Goal: Contribute content

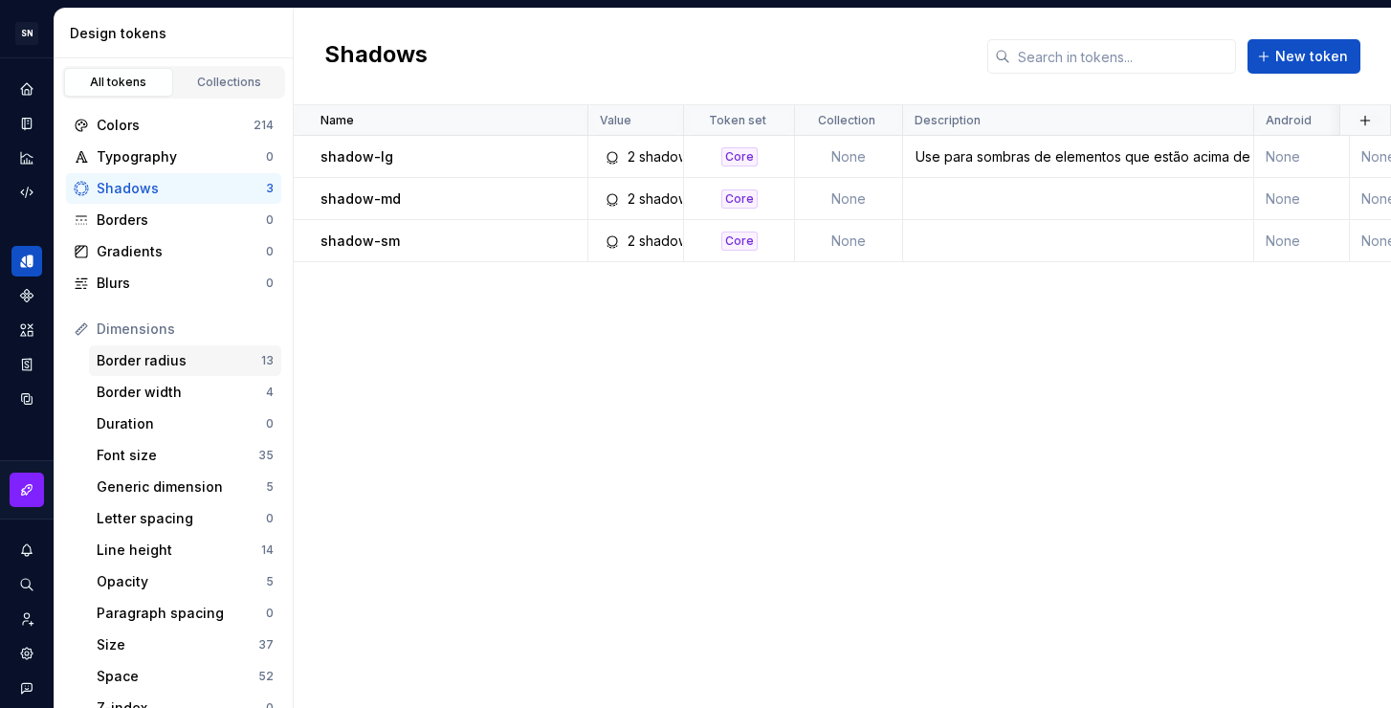
click at [150, 365] on div "Border radius" at bounding box center [179, 360] width 165 height 19
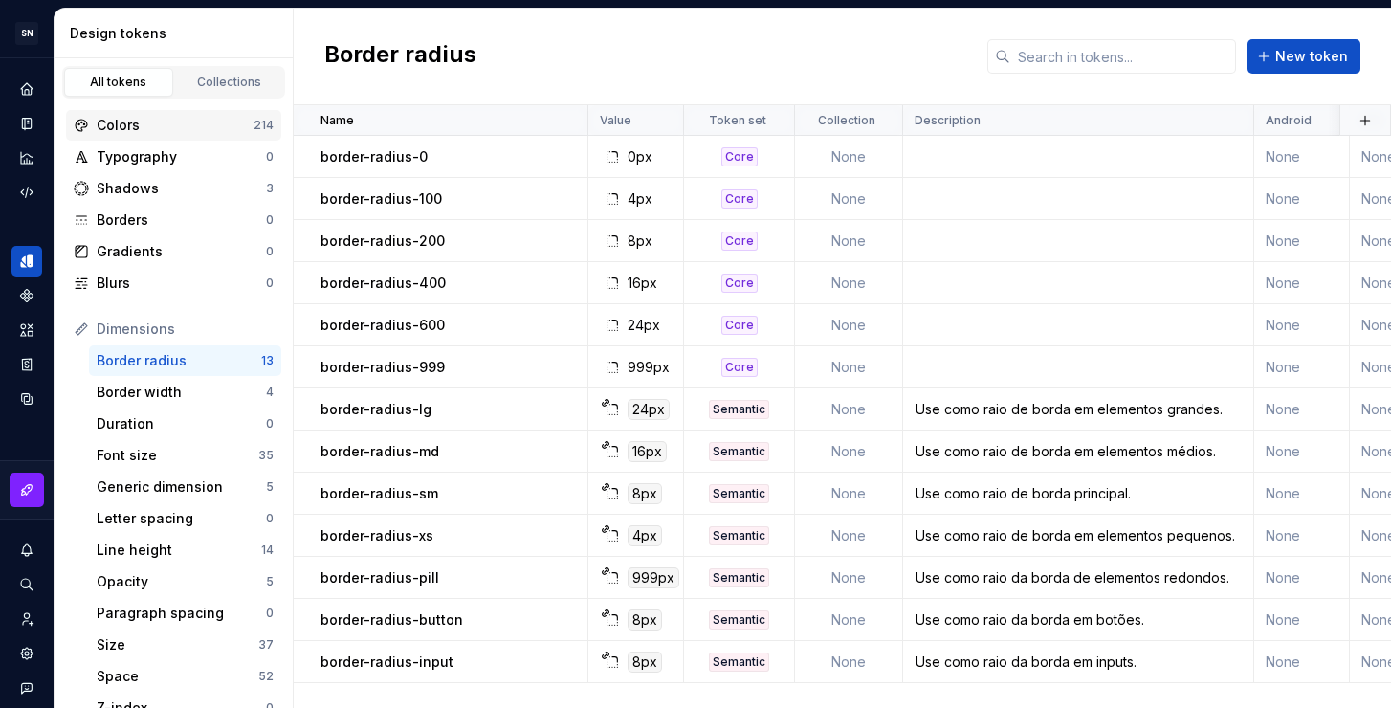
click at [159, 112] on div "Colors 214" at bounding box center [173, 125] width 215 height 31
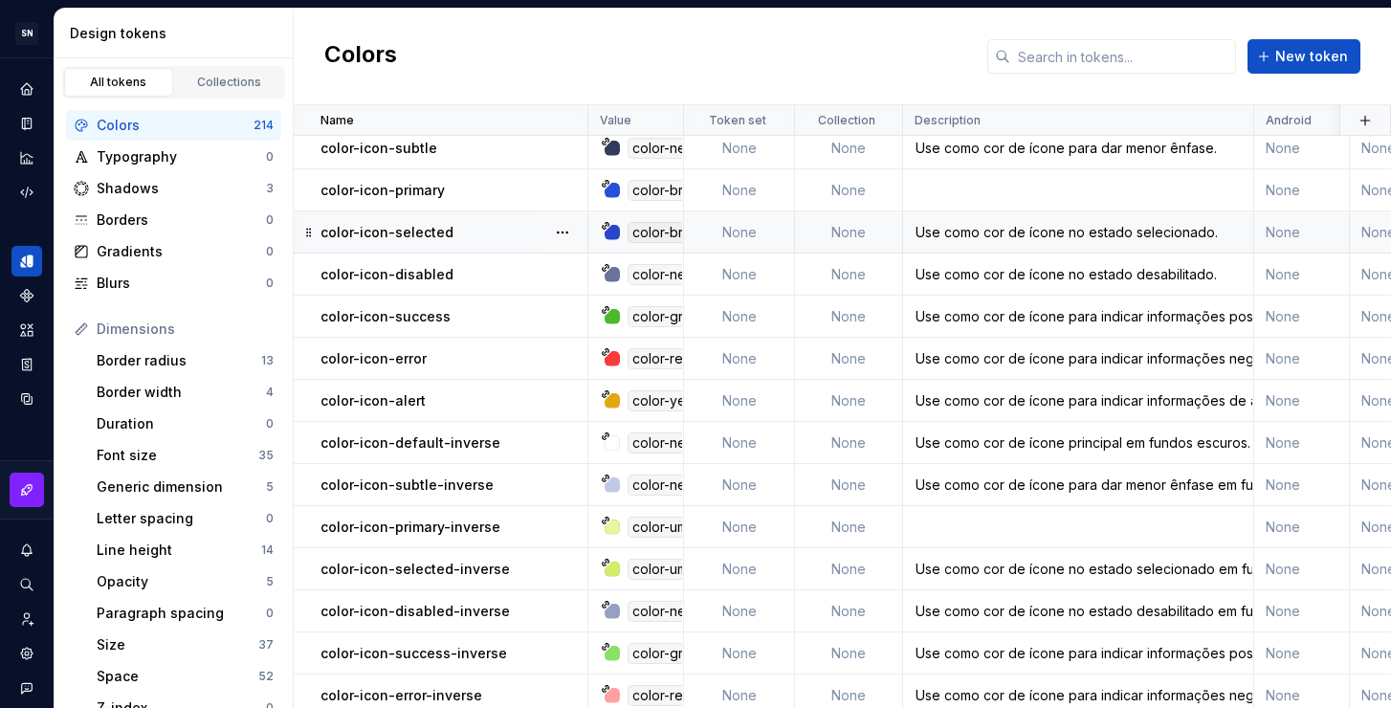
scroll to position [8370, 0]
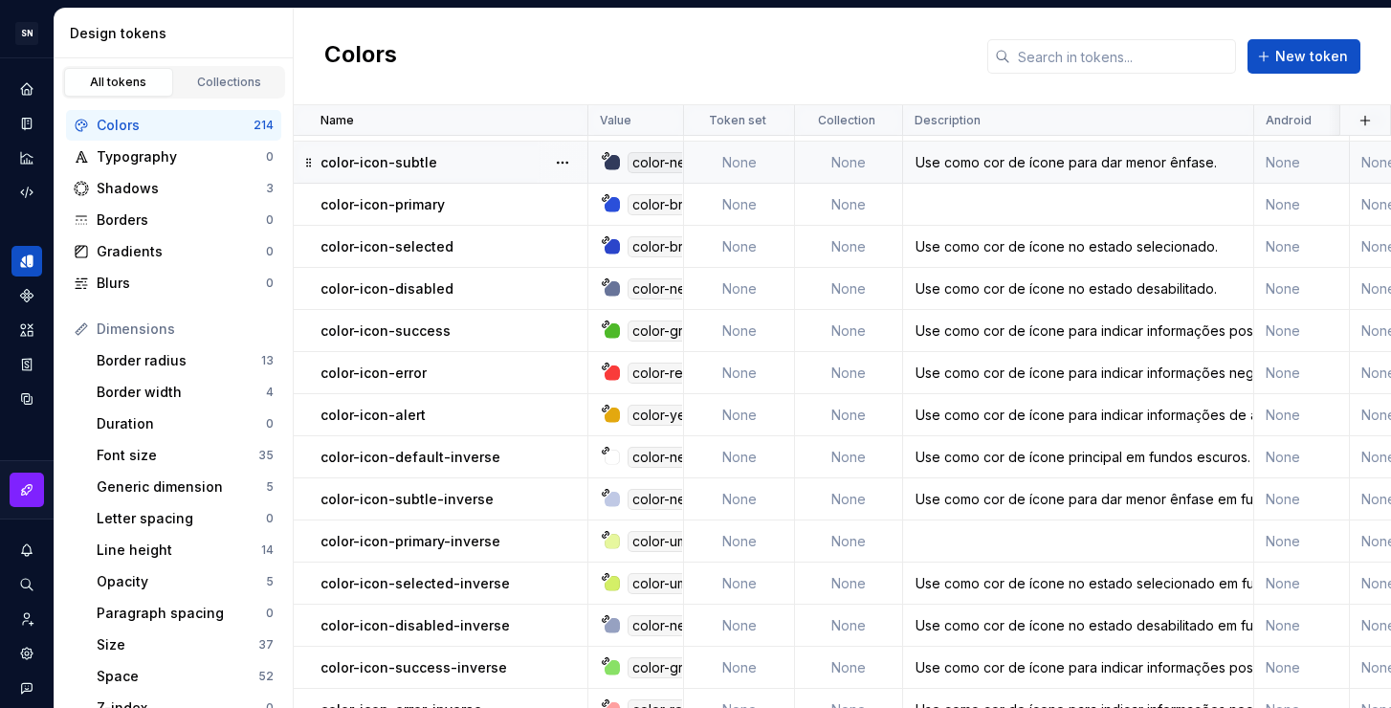
click at [1002, 166] on div "Use como cor de ícone para dar menor ênfase." at bounding box center [1078, 162] width 348 height 19
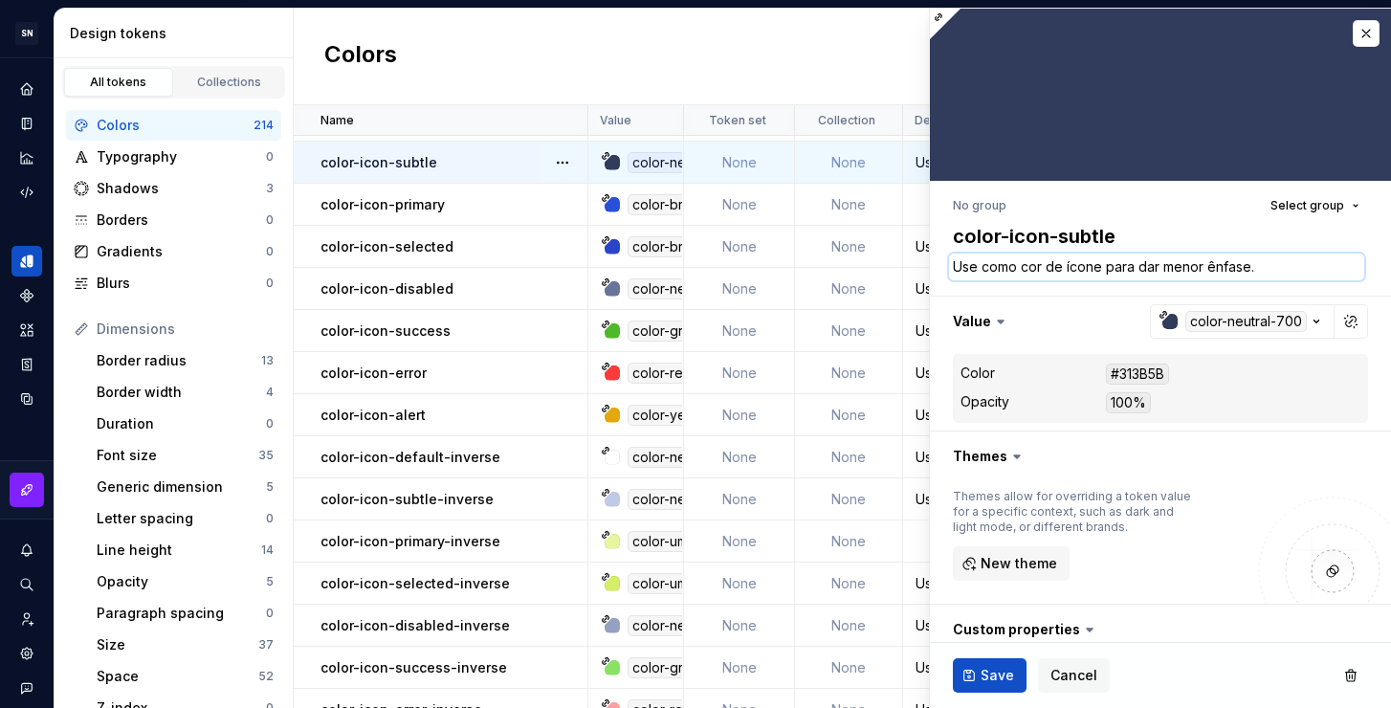
click at [1037, 266] on textarea "Use como cor de ícone para dar menor ênfase." at bounding box center [1156, 266] width 415 height 27
click at [817, 43] on div "Colors New token" at bounding box center [842, 57] width 1097 height 97
click at [1353, 33] on button "button" at bounding box center [1366, 33] width 27 height 27
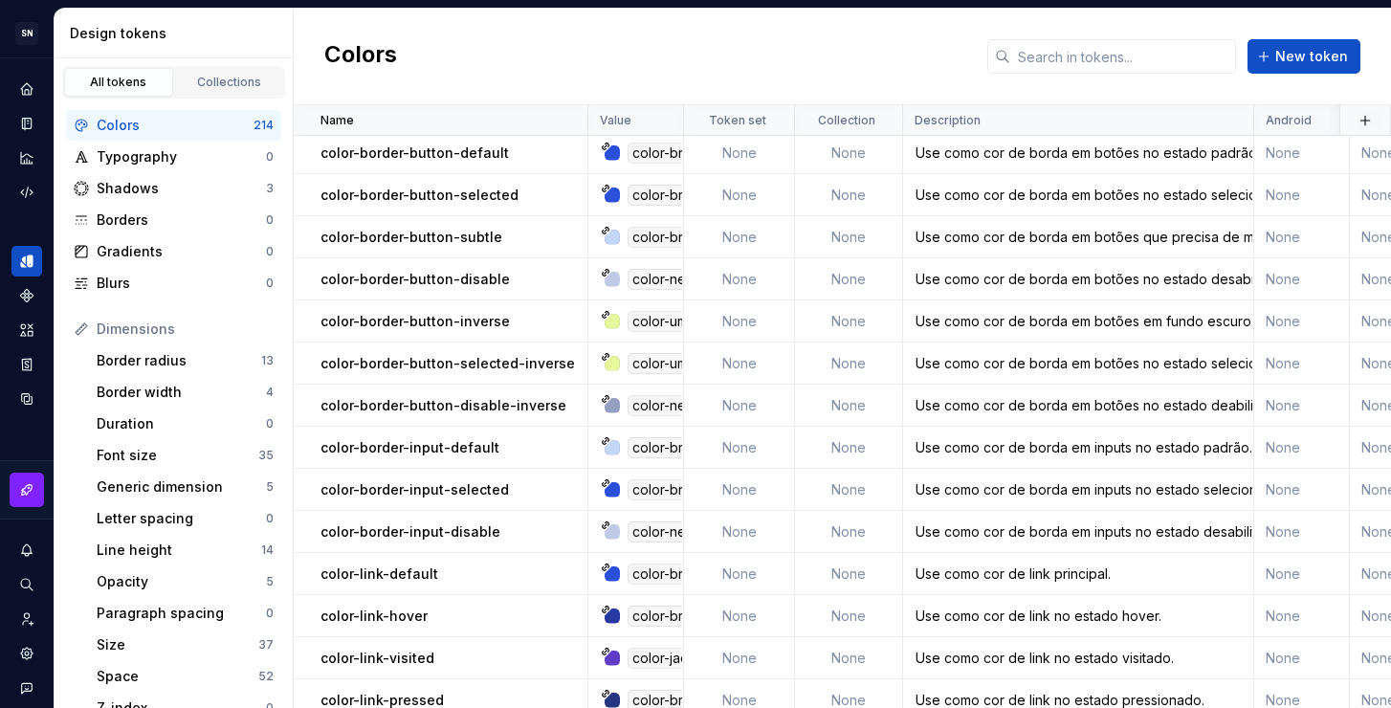
scroll to position [6774, 0]
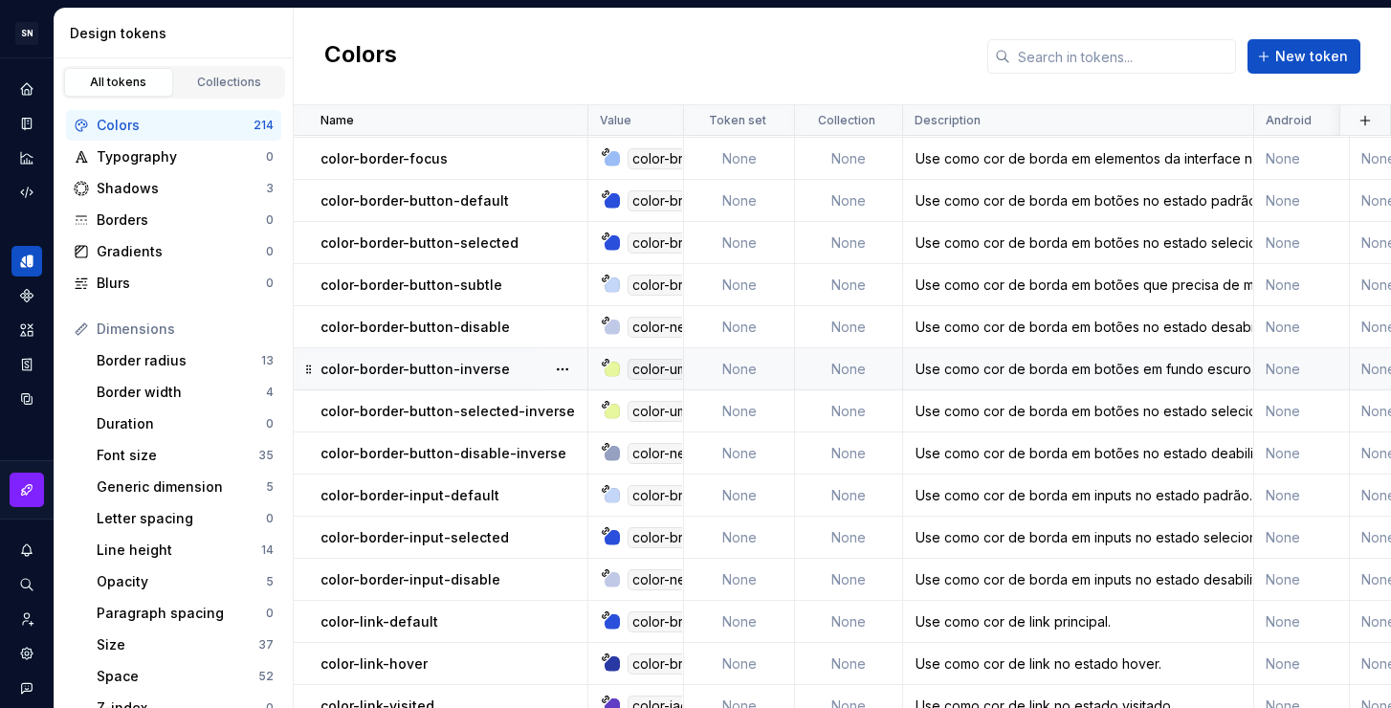
click at [477, 368] on p "color-border-button-inverse" at bounding box center [414, 369] width 189 height 19
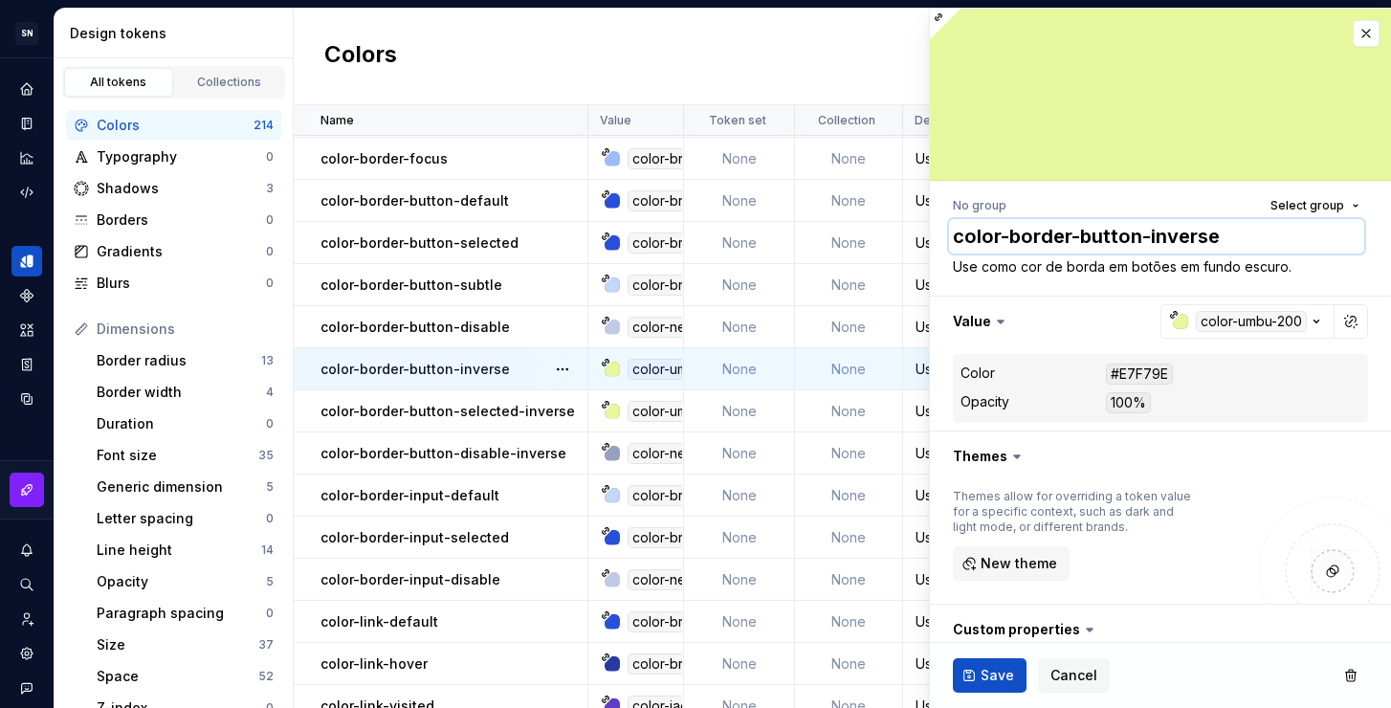
click at [1147, 232] on textarea "color-border-button-inverse" at bounding box center [1156, 236] width 415 height 34
click at [1146, 240] on textarea "color-border-button-inverse" at bounding box center [1156, 236] width 415 height 34
type textarea "*"
type textarea "color-border-button-dinverse"
type textarea "*"
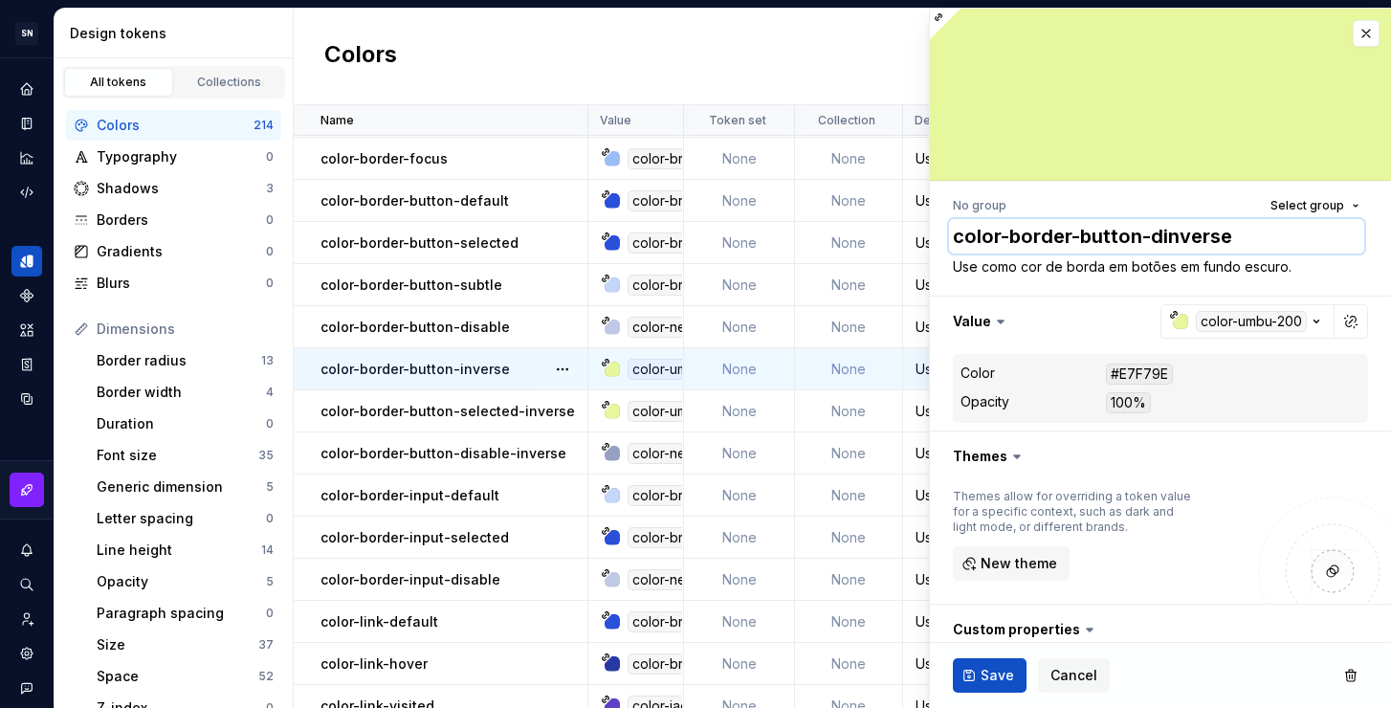
type textarea "color-border-button-deinverse"
type textarea "*"
type textarea "color-border-button-definverse"
type textarea "*"
type textarea "color-border-button-defainverse"
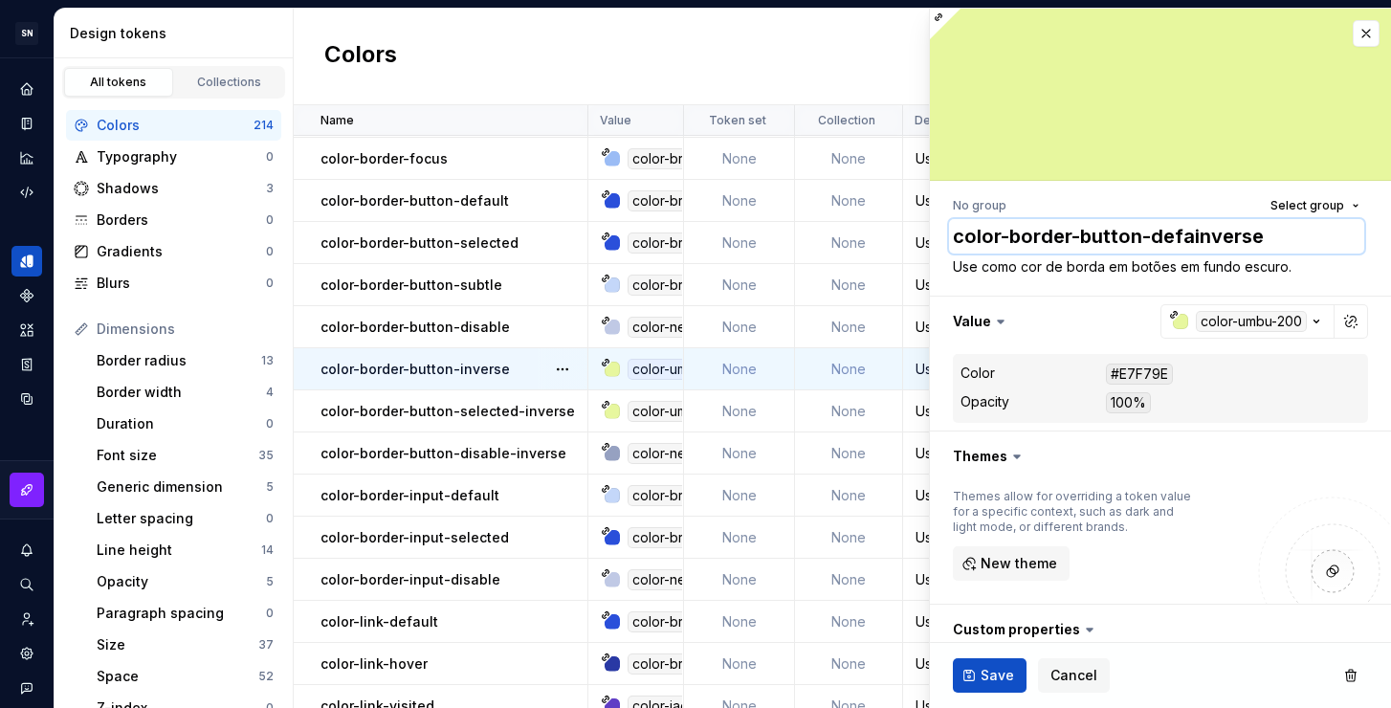
type textarea "*"
type textarea "color-border-button-defauinverse"
type textarea "*"
type textarea "color-border-button-defaulinverse"
type textarea "*"
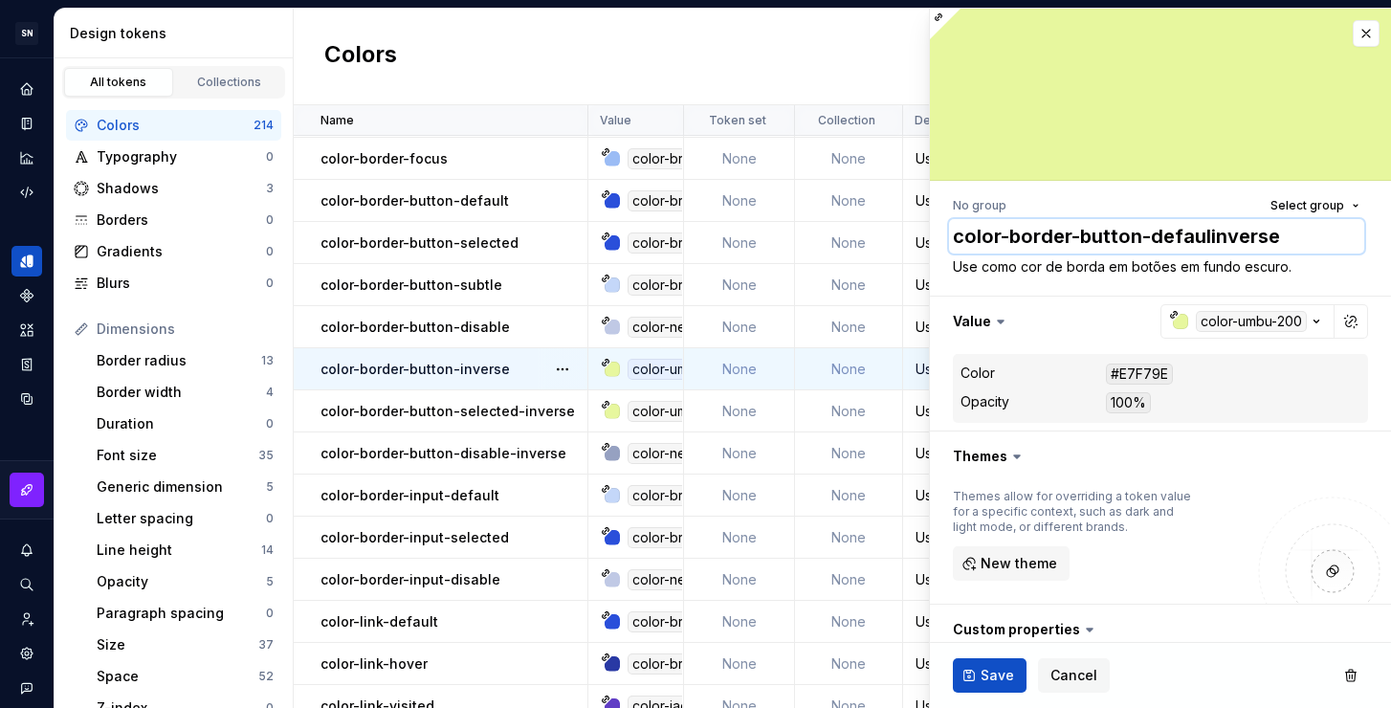
type textarea "color-border-button-defaultinverse"
type textarea "*"
type textarea "color-border-button-default-inverse"
click at [976, 675] on button "Save" at bounding box center [990, 675] width 74 height 34
type textarea "*"
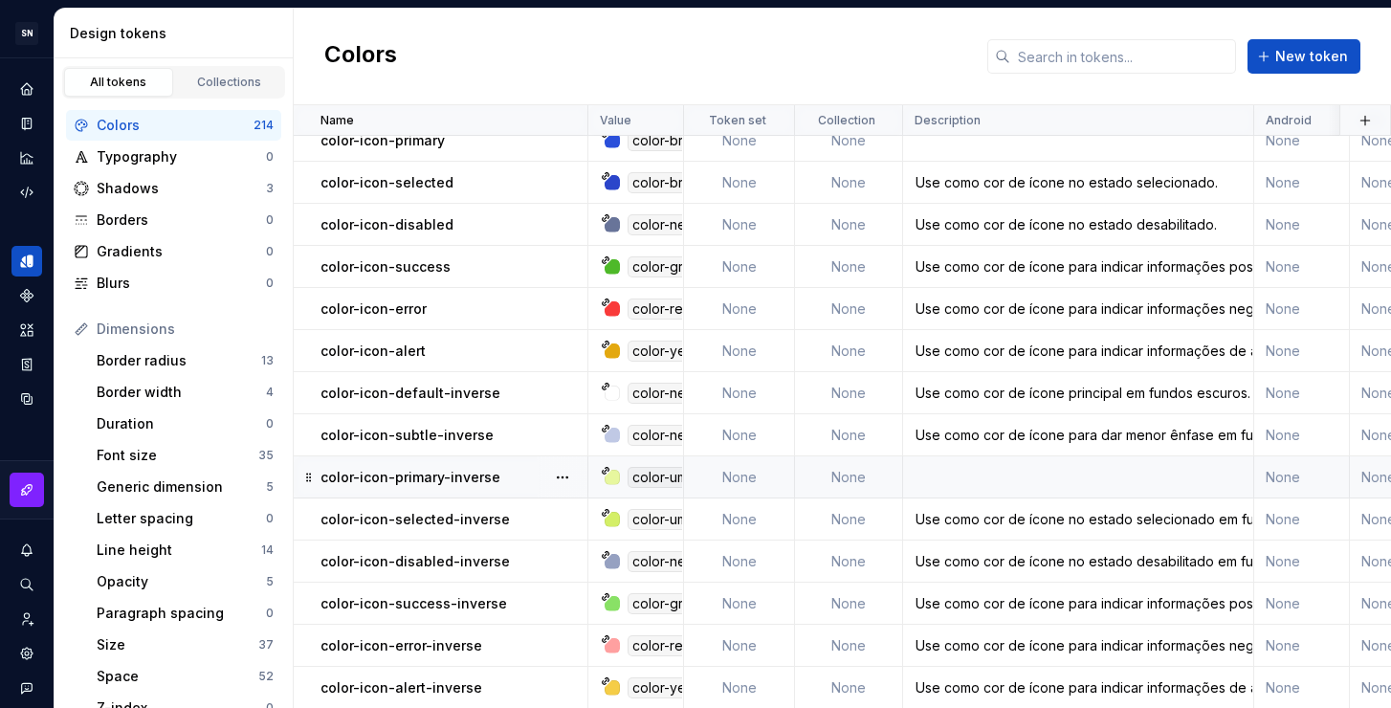
scroll to position [8445, 0]
click at [163, 174] on div "Shadows 3" at bounding box center [173, 188] width 215 height 31
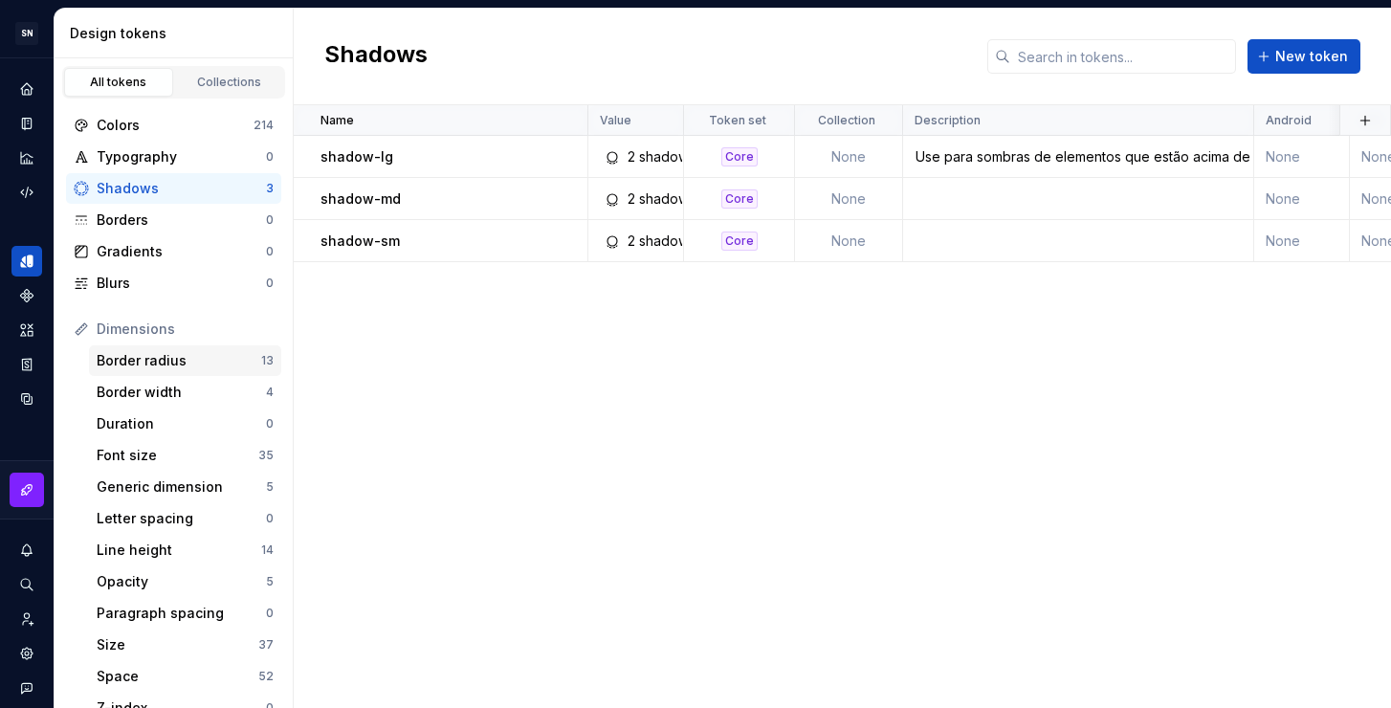
click at [189, 363] on div "Border radius" at bounding box center [179, 360] width 165 height 19
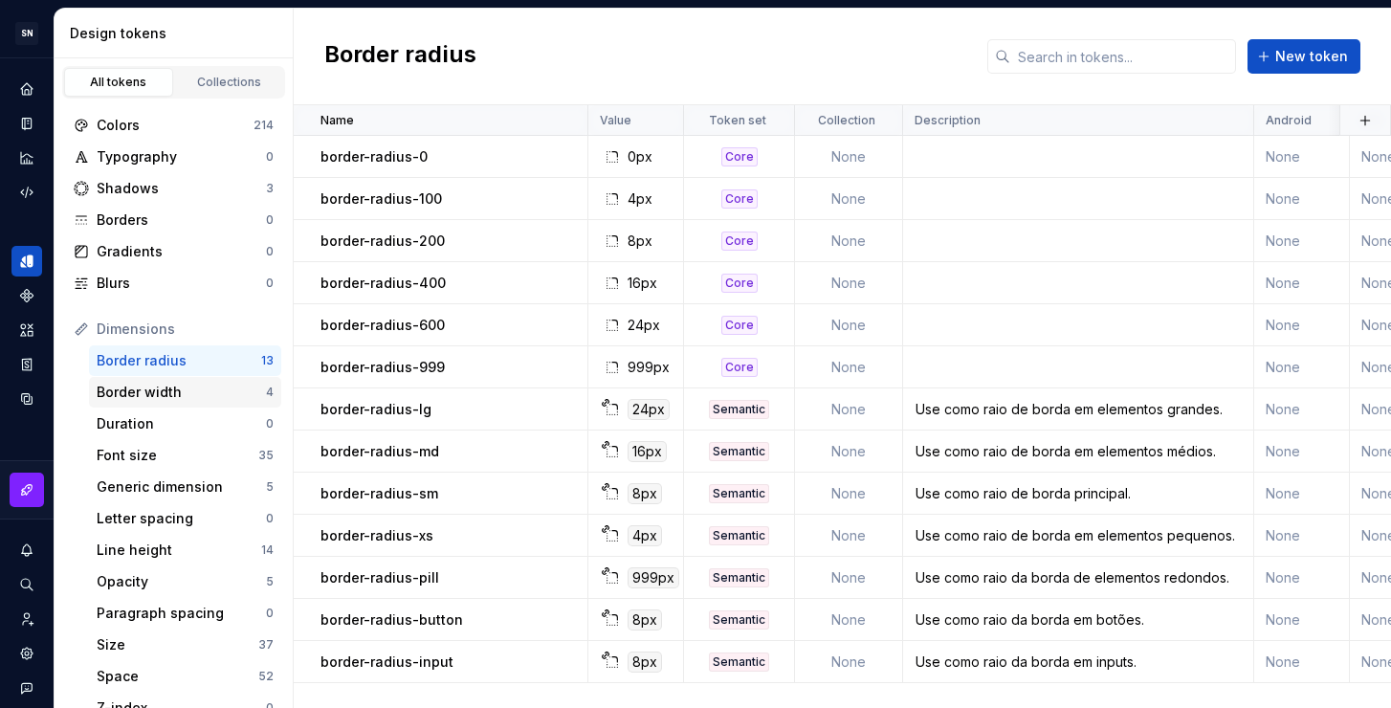
click at [192, 402] on div "Border width 4" at bounding box center [185, 392] width 192 height 31
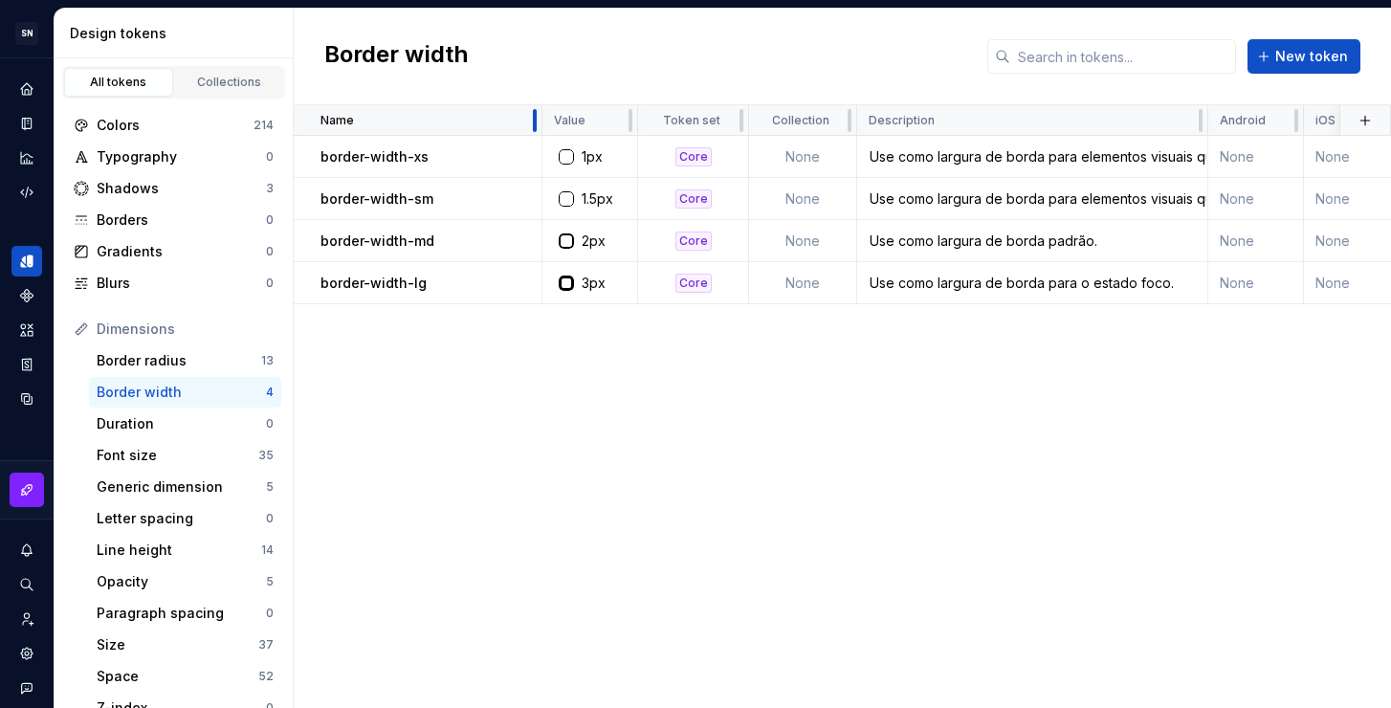
drag, startPoint x: 585, startPoint y: 122, endPoint x: 531, endPoint y: 131, distance: 55.2
click at [531, 131] on div at bounding box center [534, 120] width 15 height 31
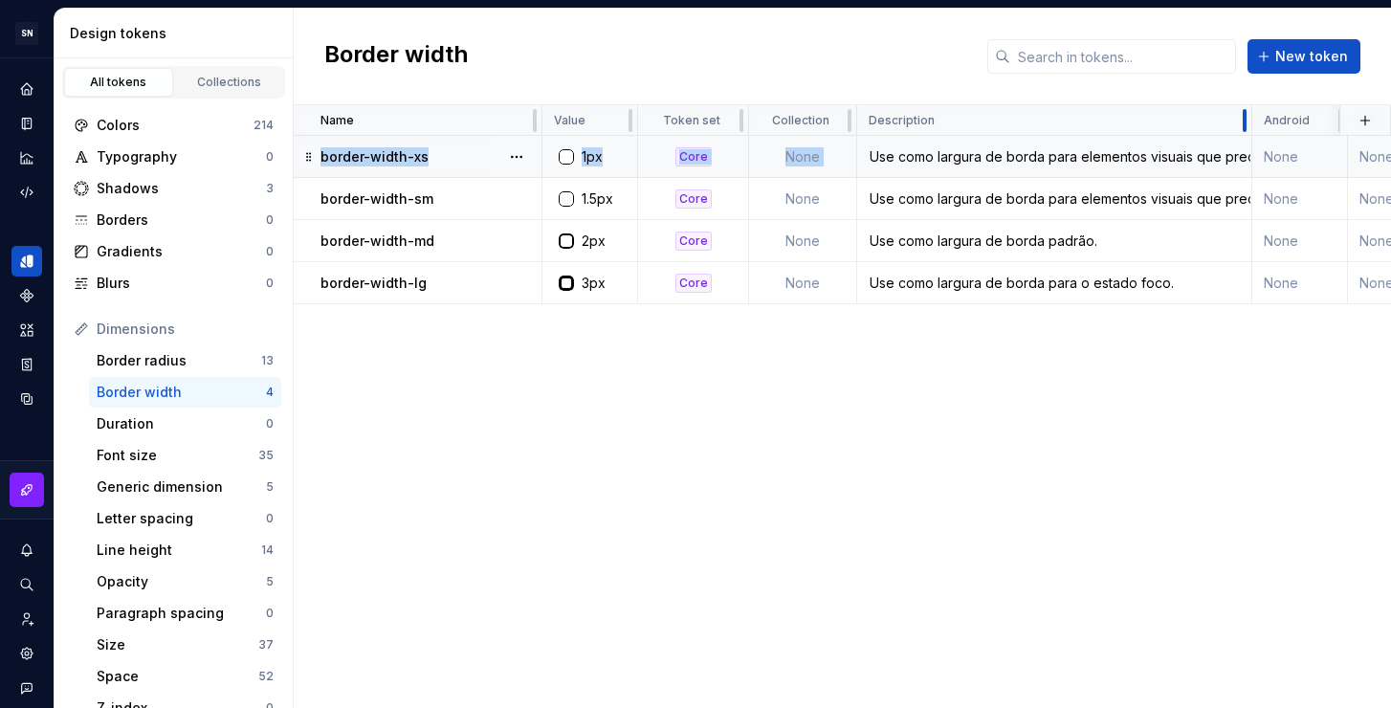
drag, startPoint x: 1206, startPoint y: 126, endPoint x: 1250, endPoint y: 144, distance: 47.6
click at [1250, 144] on table "Name Value Token set Collection Description Android iOS Web Last updated border…" at bounding box center [1083, 204] width 1578 height 199
click at [591, 65] on div "Border width New token" at bounding box center [842, 57] width 1097 height 97
